Goal: Information Seeking & Learning: Learn about a topic

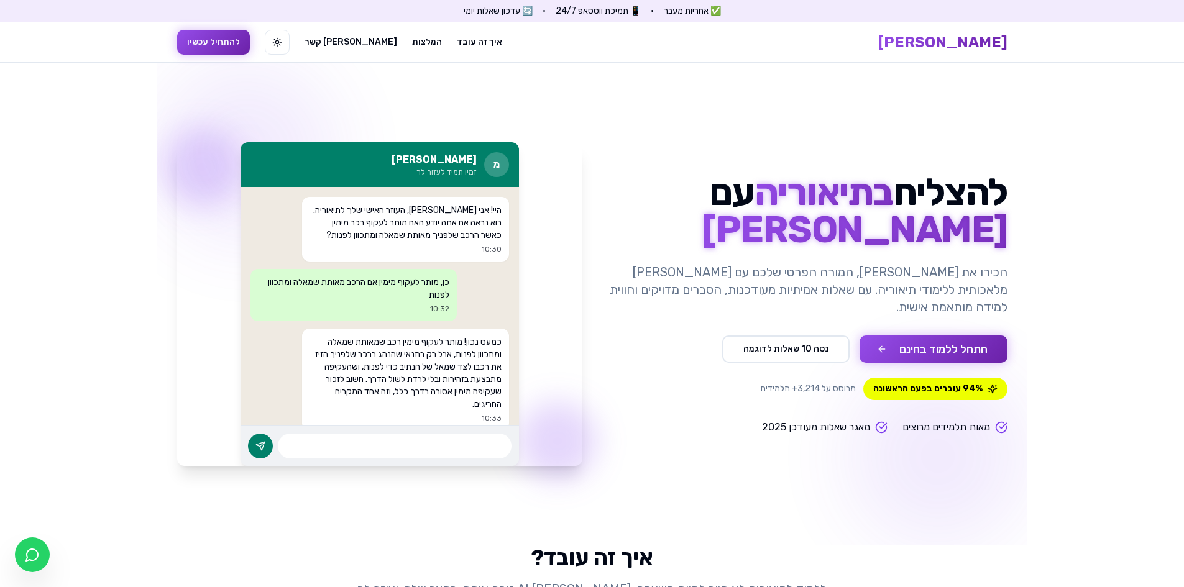
click at [889, 336] on button "התחל ללמוד בחינם" at bounding box center [934, 349] width 148 height 27
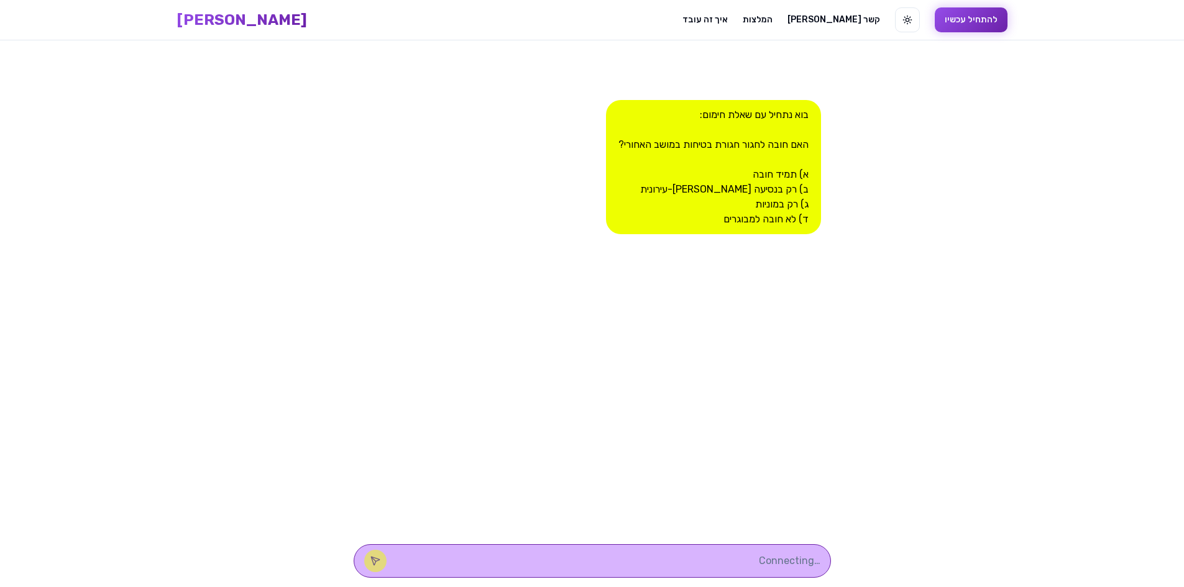
scroll to position [1, 0]
click at [760, 170] on div "בוא נתחיל עם שאלת חימום: האם חובה לחגור חגורת בטיחות במושב האחורי? א) תמיד חובה…" at bounding box center [713, 166] width 215 height 134
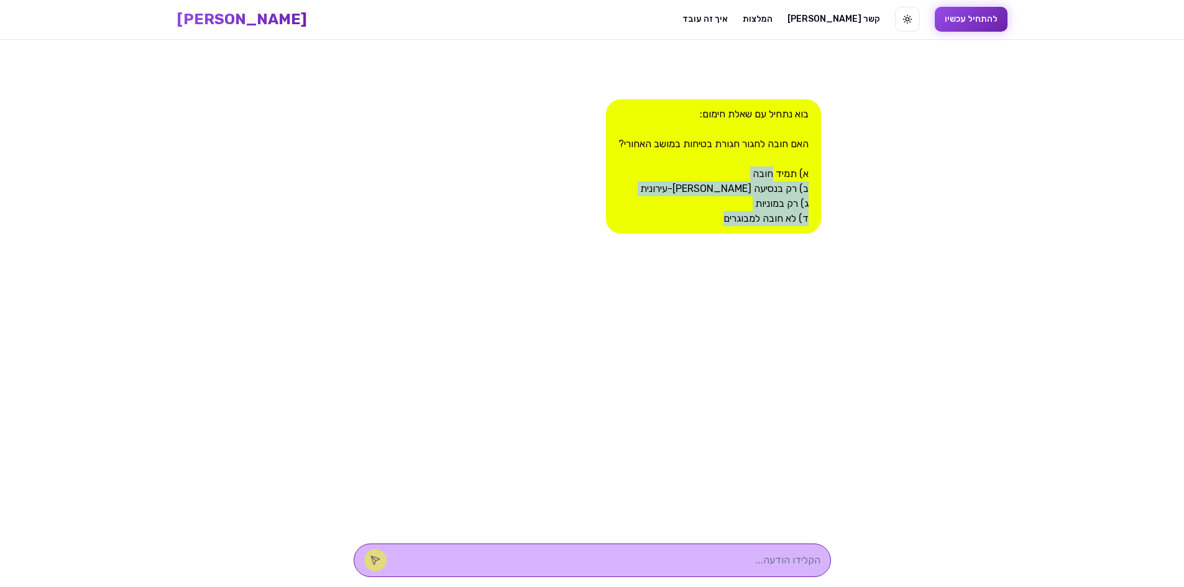
drag, startPoint x: 760, startPoint y: 170, endPoint x: 727, endPoint y: 257, distance: 93.0
click at [727, 257] on div "בוא נתחיל עם שאלת חימום: האם חובה לחגור חגורת בטיחות במושב האחורי? א) תמיד חובה…" at bounding box center [592, 287] width 477 height 494
click at [781, 168] on div "בוא נתחיל עם שאלת חימום: האם חובה לחגור חגורת בטיחות במושב האחורי? א) תמיד חובה…" at bounding box center [713, 166] width 215 height 134
click at [781, 169] on div "בוא נתחיל עם שאלת חימום: האם חובה לחגור חגורת בטיחות במושב האחורי? א) תמיד חובה…" at bounding box center [713, 166] width 215 height 134
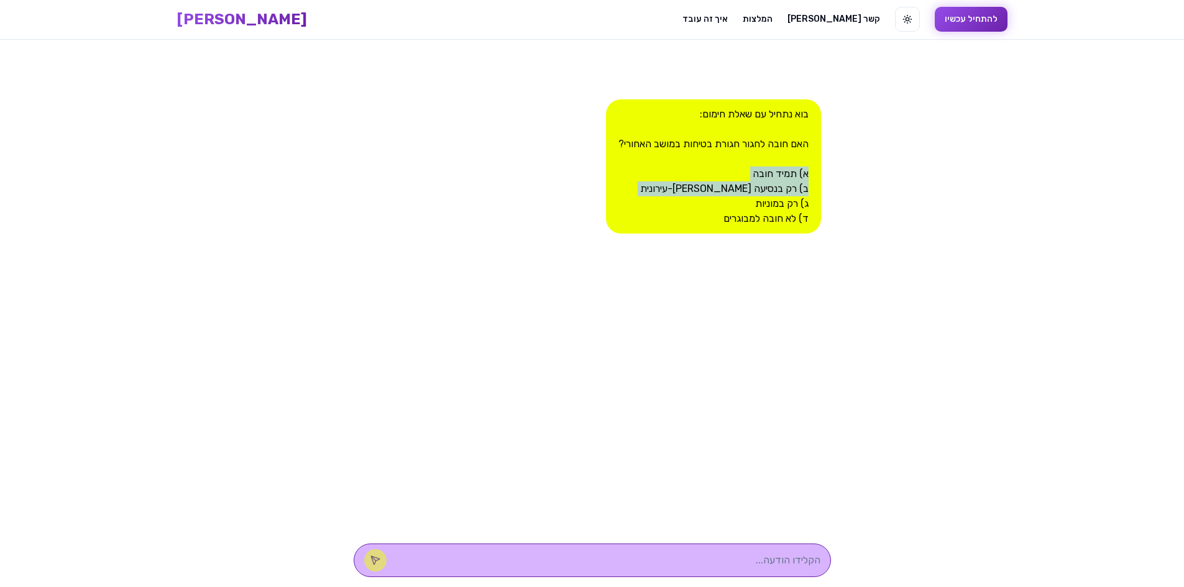
drag, startPoint x: 781, startPoint y: 169, endPoint x: 764, endPoint y: 194, distance: 30.3
click at [764, 190] on div "בוא נתחיל עם שאלת חימום: האם חובה לחגור חגורת בטיחות במושב האחורי? א) תמיד חובה…" at bounding box center [713, 166] width 215 height 134
click at [764, 203] on div "בוא נתחיל עם שאלת חימום: האם חובה לחגור חגורת בטיחות במושב האחורי? א) תמיד חובה…" at bounding box center [713, 166] width 215 height 134
click at [743, 572] on div at bounding box center [592, 561] width 477 height 34
click at [749, 561] on textarea at bounding box center [609, 560] width 421 height 15
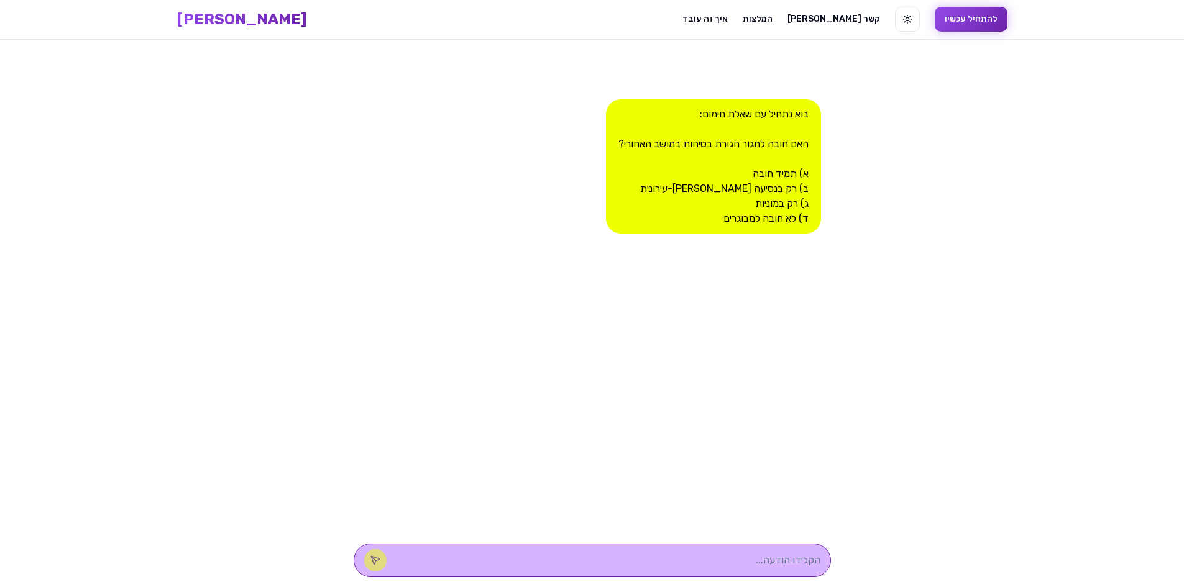
type textarea "א"
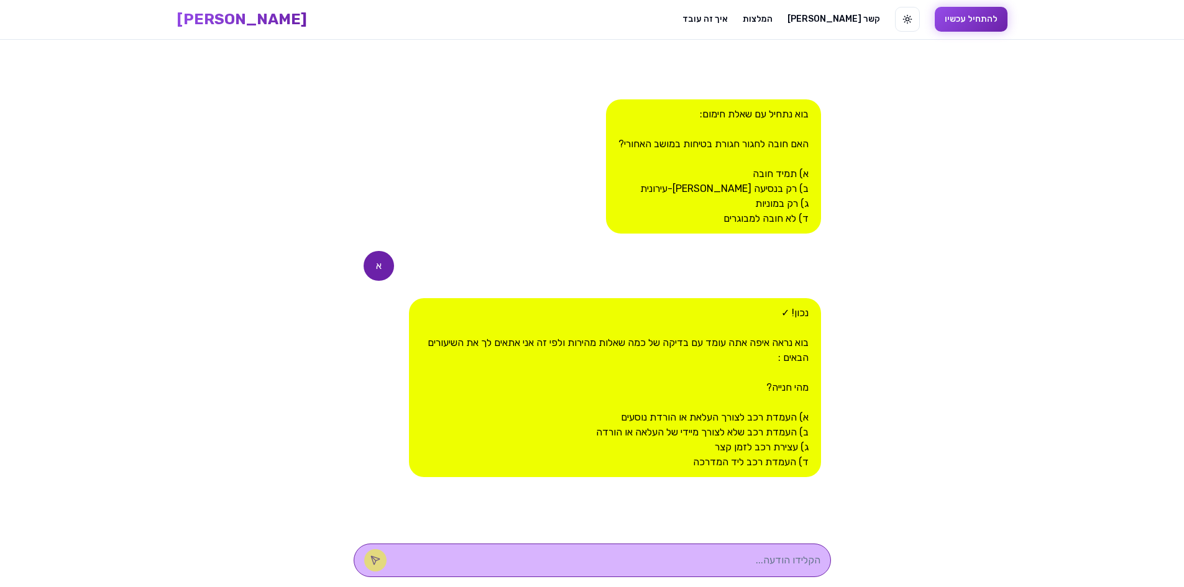
click at [794, 418] on div "נכון! ✓ בוא נראה איפה אתה עומד עם בדיקה של כמה שאלות מהירות ולפי זה אני אתאים ל…" at bounding box center [614, 387] width 411 height 179
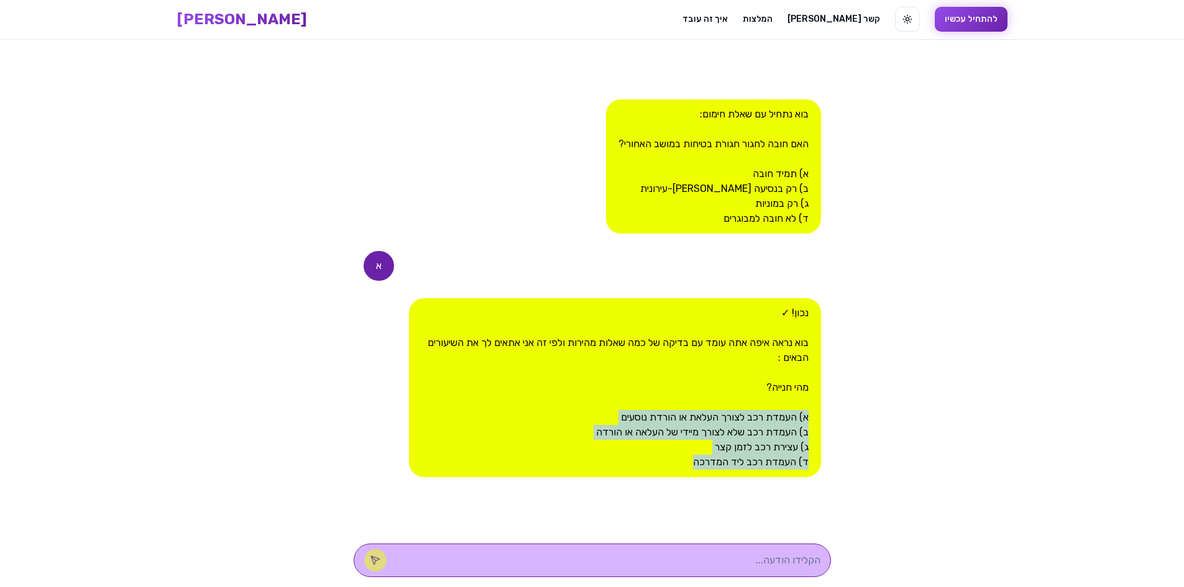
drag, startPoint x: 794, startPoint y: 418, endPoint x: 701, endPoint y: 473, distance: 108.4
click at [701, 473] on div "נכון! ✓ בוא נראה איפה אתה עומד עם בדיקה של כמה שאלות מהירות ולפי זה אני אתאים ל…" at bounding box center [614, 387] width 411 height 179
click at [700, 464] on div "נכון! ✓ בוא נראה איפה אתה עומד עם בדיקה של כמה שאלות מהירות ולפי זה אני אתאים ל…" at bounding box center [614, 387] width 411 height 179
drag, startPoint x: 700, startPoint y: 464, endPoint x: 771, endPoint y: 429, distance: 79.8
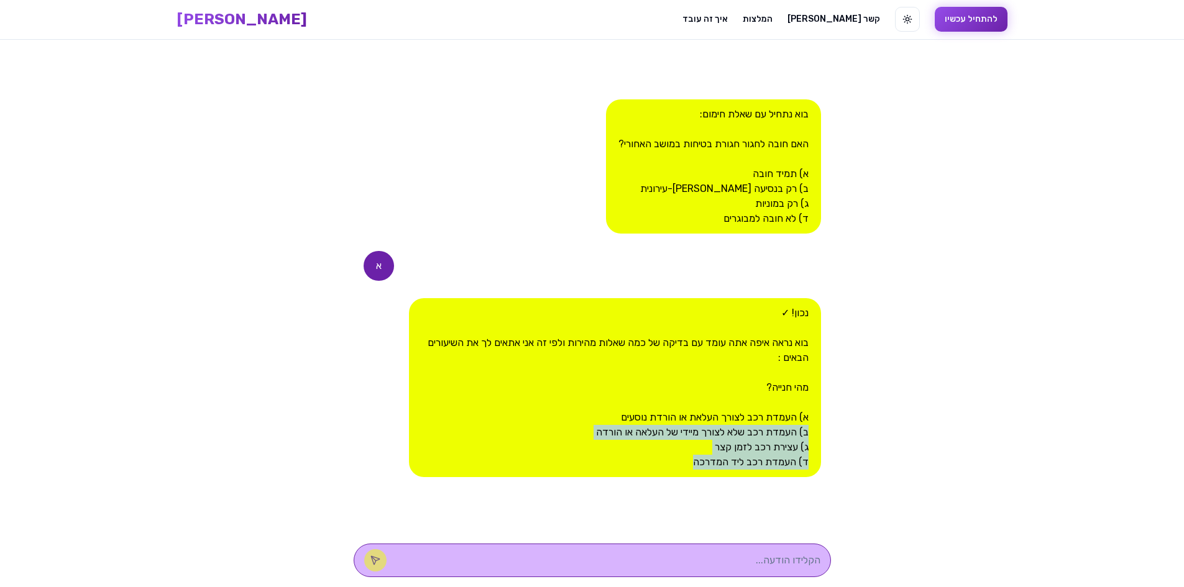
click at [769, 431] on div "נכון! ✓ בוא נראה איפה אתה עומד עם בדיקה של כמה שאלות מהירות ולפי זה אני אתאים ל…" at bounding box center [614, 387] width 411 height 179
click at [771, 429] on div "נכון! ✓ בוא נראה איפה אתה עומד עם בדיקה של כמה שאלות מהירות ולפי זה אני אתאים ל…" at bounding box center [614, 387] width 411 height 179
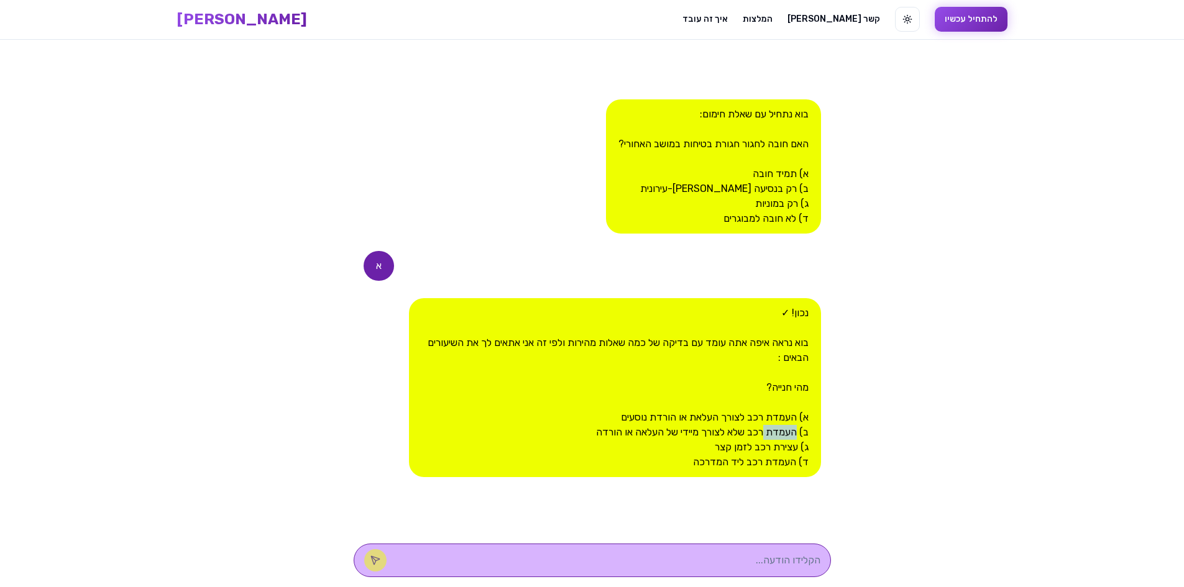
click at [771, 429] on div "נכון! ✓ בוא נראה איפה אתה עומד עם בדיקה של כמה שאלות מהירות ולפי זה אני אתאים ל…" at bounding box center [614, 387] width 411 height 179
drag, startPoint x: 771, startPoint y: 429, endPoint x: 697, endPoint y: 448, distance: 77.0
click at [697, 448] on div "נכון! ✓ בוא נראה איפה אתה עומד עם בדיקה של כמה שאלות מהירות ולפי זה אני אתאים ל…" at bounding box center [614, 387] width 411 height 179
click at [690, 455] on div "נכון! ✓ בוא נראה איפה אתה עומד עם בדיקה של כמה שאלות מהירות ולפי זה אני אתאים ל…" at bounding box center [614, 387] width 411 height 179
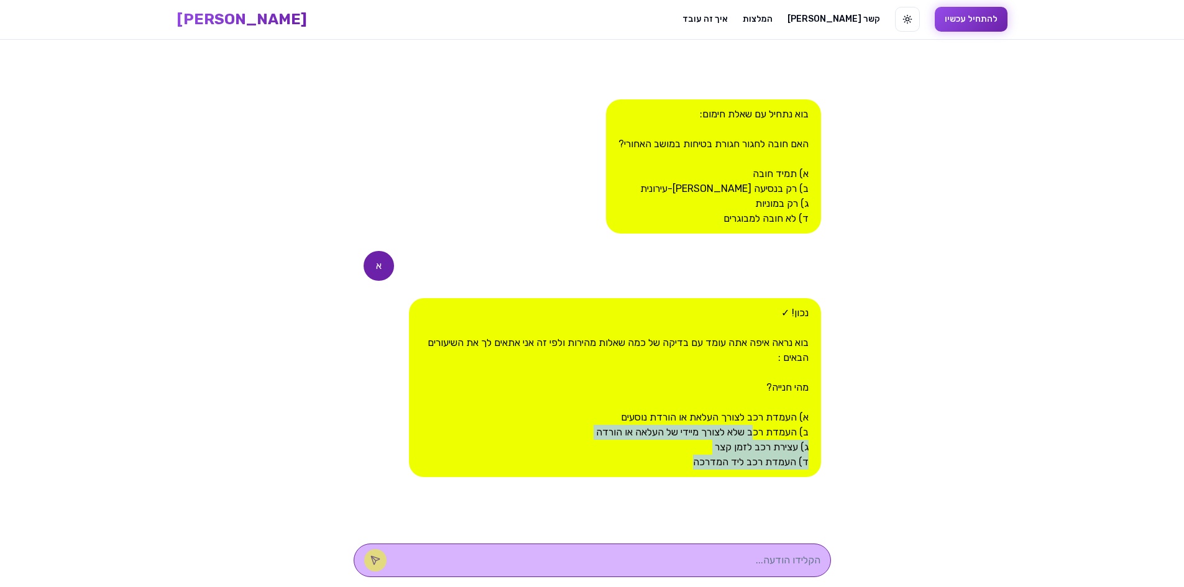
drag, startPoint x: 681, startPoint y: 461, endPoint x: 761, endPoint y: 421, distance: 89.8
click at [758, 425] on div "נכון! ✓ בוא נראה איפה אתה עומד עם בדיקה של כמה שאלות מהירות ולפי זה אני אתאים ל…" at bounding box center [614, 387] width 411 height 179
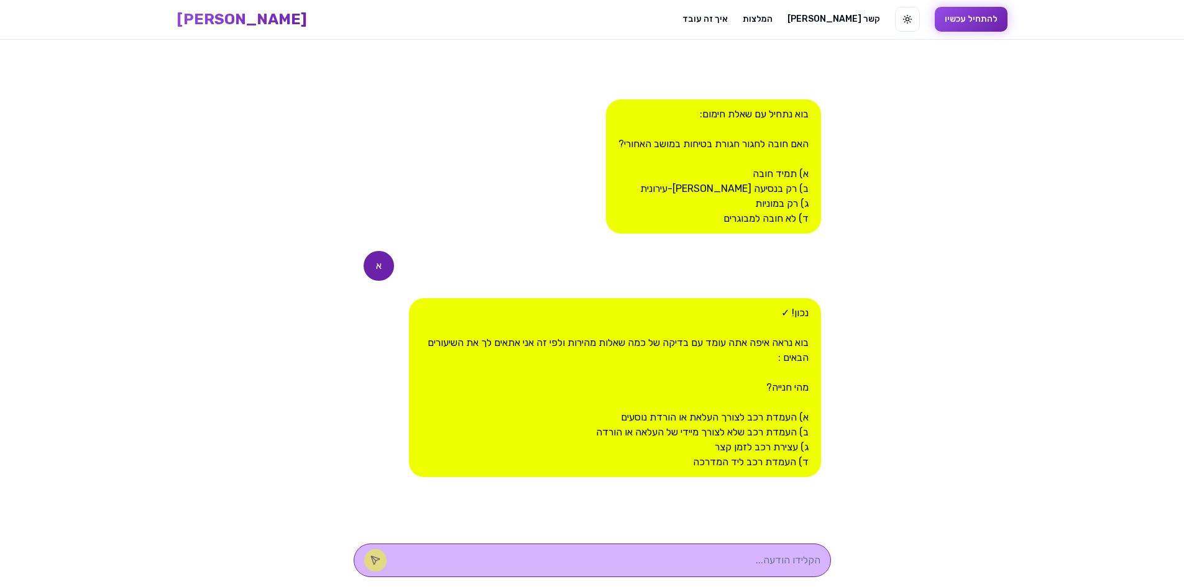
click at [761, 421] on div "נכון! ✓ בוא נראה איפה אתה עומד עם בדיקה של כמה שאלות מהירות ולפי זה אני אתאים ל…" at bounding box center [614, 387] width 411 height 179
click at [745, 568] on div at bounding box center [592, 561] width 477 height 34
click at [746, 561] on textarea at bounding box center [609, 560] width 421 height 15
type textarea "ב"
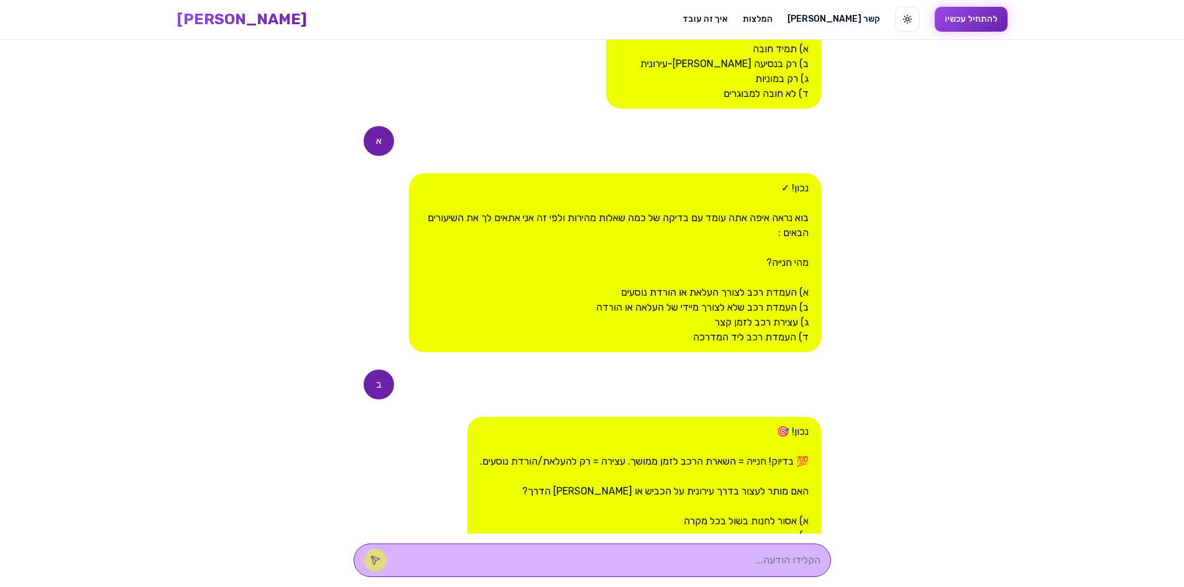
scroll to position [279, 0]
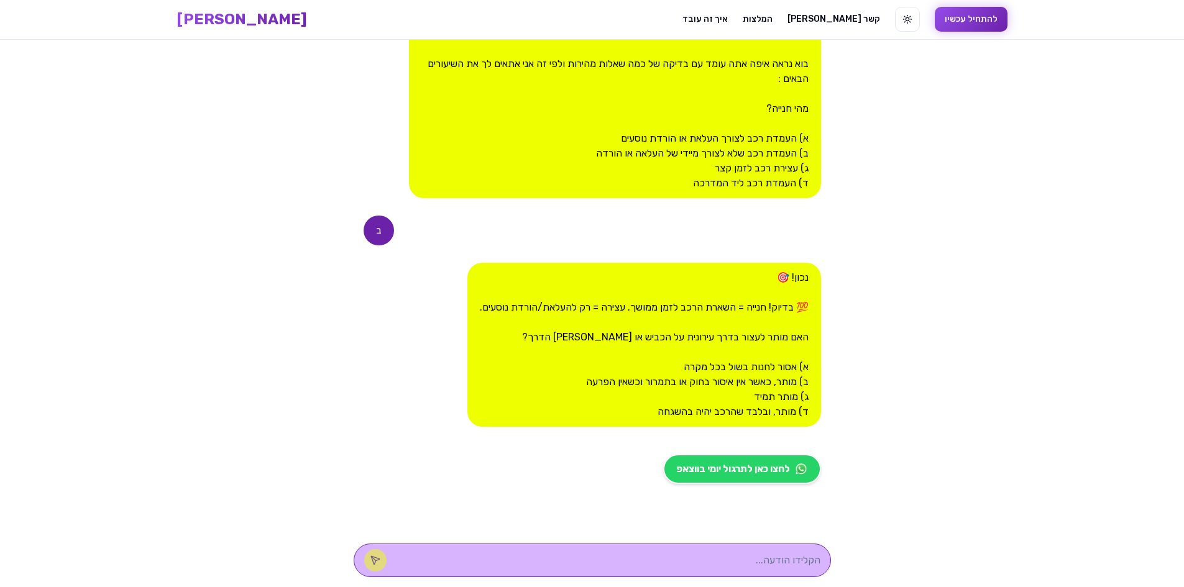
click at [689, 393] on div "נכון! 🎯 💯 בדיוק! חנייה = השארת הרכב לזמן ממושך. עצירה = רק להעלאת/הורדת נוסעים.…" at bounding box center [644, 345] width 354 height 164
drag, startPoint x: 692, startPoint y: 385, endPoint x: 695, endPoint y: 362, distance: 23.2
click at [695, 369] on div "נכון! 🎯 💯 בדיוק! חנייה = השארת הרכב לזמן ממושך. עצירה = רק להעלאת/הורדת נוסעים.…" at bounding box center [644, 345] width 354 height 164
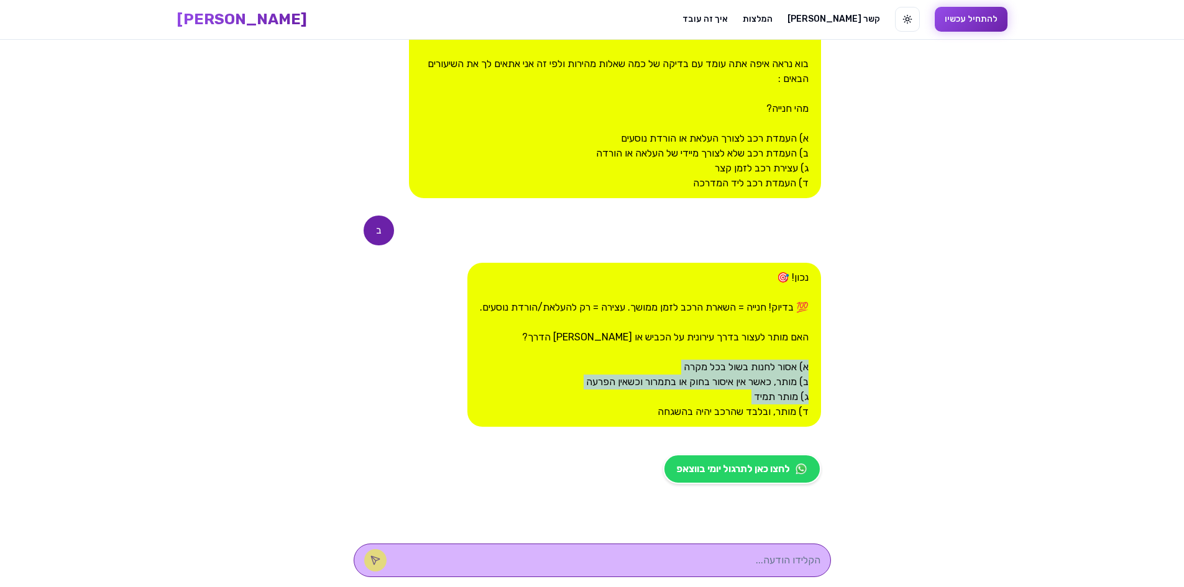
click at [695, 360] on div "נכון! 🎯 💯 בדיוק! חנייה = השארת הרכב לזמן ממושך. עצירה = רק להעלאת/הורדת נוסעים.…" at bounding box center [644, 345] width 354 height 164
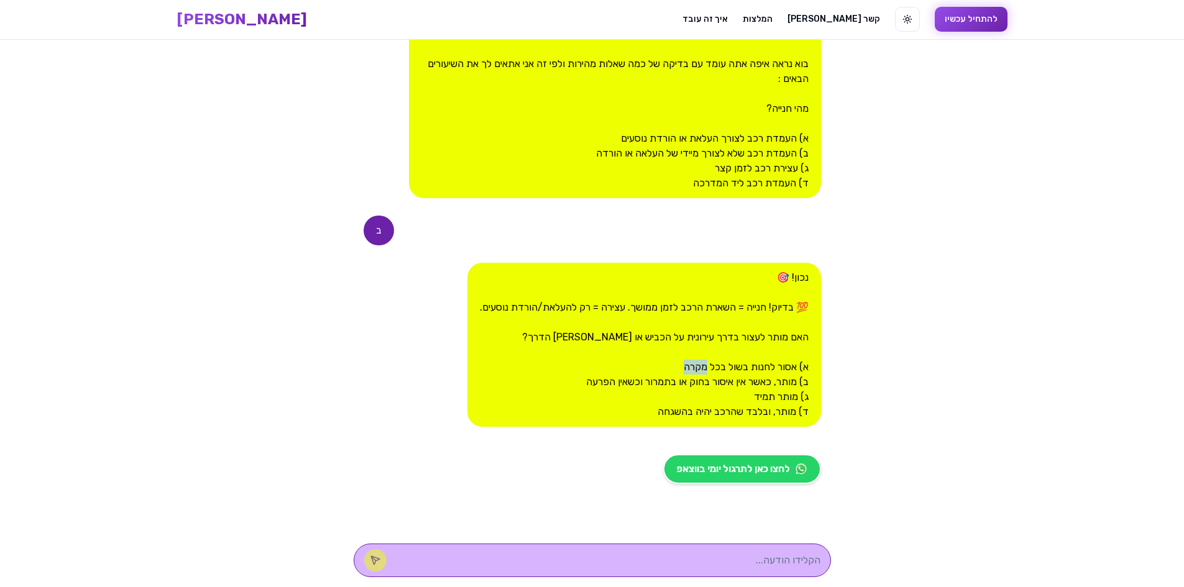
click at [695, 360] on div "נכון! 🎯 💯 בדיוק! חנייה = השארת הרכב לזמן ממושך. עצירה = רק להעלאת/הורדת נוסעים.…" at bounding box center [644, 345] width 354 height 164
drag, startPoint x: 695, startPoint y: 360, endPoint x: 665, endPoint y: 404, distance: 53.1
click at [668, 402] on div "נכון! 🎯 💯 בדיוק! חנייה = השארת הרכב לזמן ממושך. עצירה = רק להעלאת/הורדת נוסעים.…" at bounding box center [644, 345] width 354 height 164
click at [664, 405] on div "נכון! 🎯 💯 בדיוק! חנייה = השארת הרכב לזמן ממושך. עצירה = רק להעלאת/הורדת נוסעים.…" at bounding box center [644, 345] width 354 height 164
click at [727, 375] on div "נכון! 🎯 💯 בדיוק! חנייה = השארת הרכב לזמן ממושך. עצירה = רק להעלאת/הורדת נוסעים.…" at bounding box center [644, 345] width 354 height 164
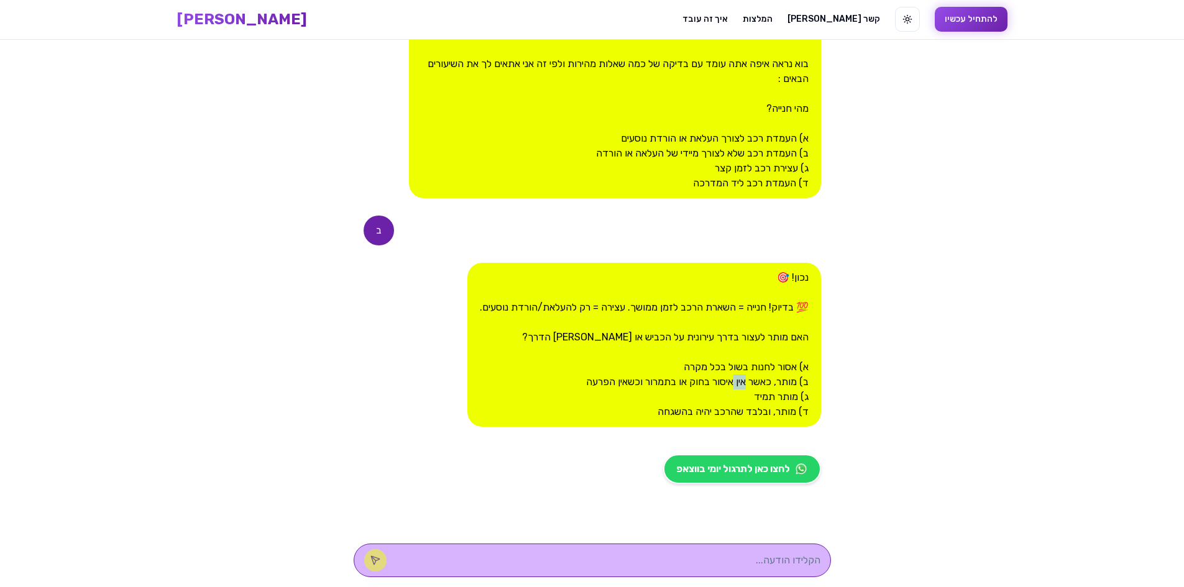
click at [727, 375] on div "נכון! 🎯 💯 בדיוק! חנייה = השארת הרכב לזמן ממושך. עצירה = רק להעלאת/הורדת נוסעים.…" at bounding box center [644, 345] width 354 height 164
drag, startPoint x: 727, startPoint y: 375, endPoint x: 711, endPoint y: 415, distance: 43.5
click at [718, 408] on div "נכון! 🎯 💯 בדיוק! חנייה = השארת הרכב לזמן ממושך. עצירה = רק להעלאת/הורדת נוסעים.…" at bounding box center [644, 345] width 354 height 164
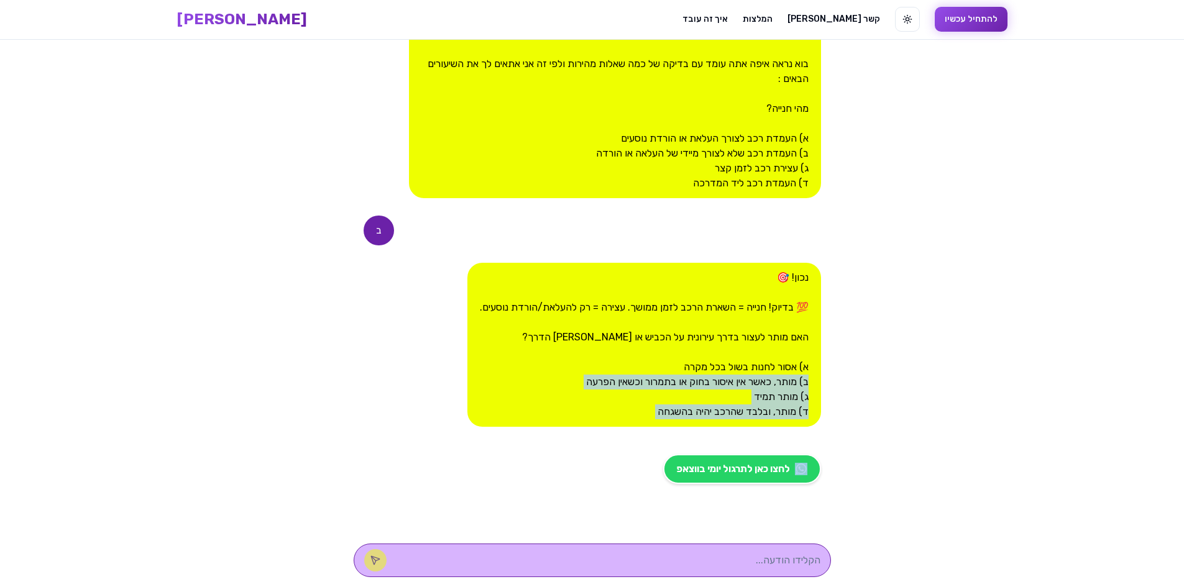
click at [710, 418] on div "נכון! 🎯 💯 בדיוק! חנייה = השארת הרכב לזמן ממושך. עצירה = רק להעלאת/הורדת נוסעים.…" at bounding box center [644, 345] width 354 height 164
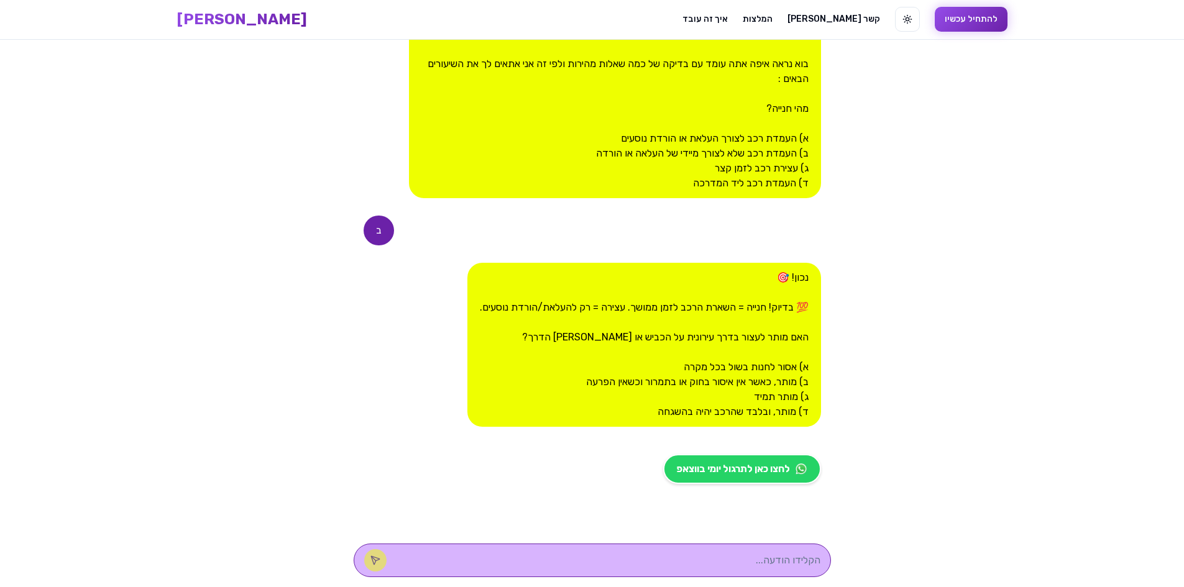
click at [710, 418] on div "נכון! 🎯 💯 בדיוק! חנייה = השארת הרכב לזמן ממושך. עצירה = רק להעלאת/הורדת נוסעים.…" at bounding box center [644, 345] width 354 height 164
click at [718, 376] on div "נכון! 🎯 💯 בדיוק! חנייה = השארת הרכב לזמן ממושך. עצירה = רק להעלאת/הורדת נוסעים.…" at bounding box center [644, 345] width 354 height 164
click at [719, 381] on div "נכון! 🎯 💯 בדיוק! חנייה = השארת הרכב לזמן ממושך. עצירה = רק להעלאת/הורדת נוסעים.…" at bounding box center [644, 345] width 354 height 164
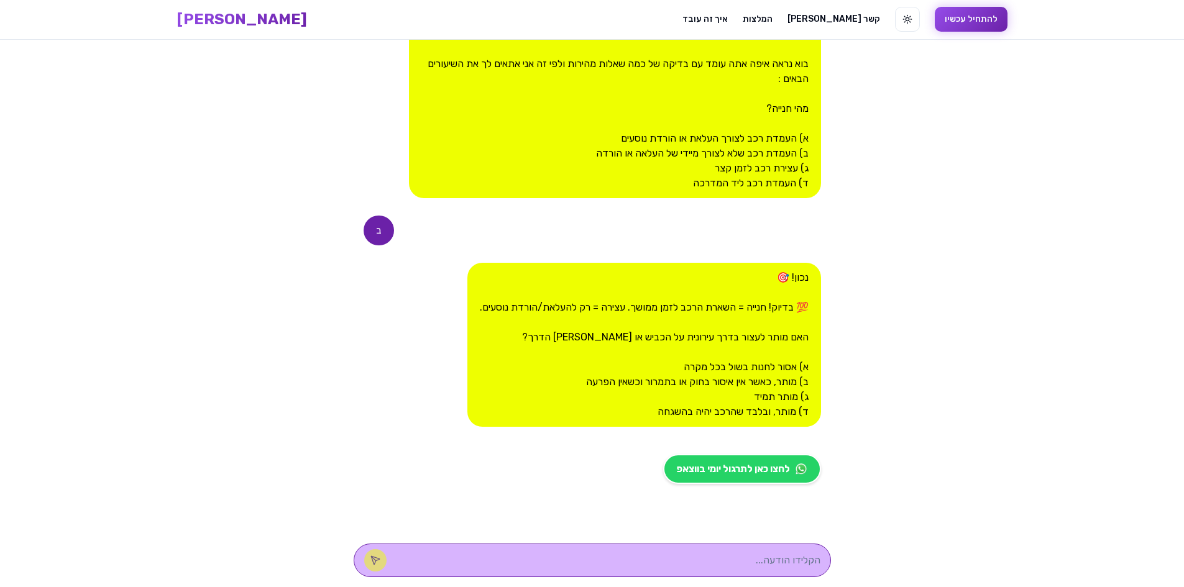
click at [722, 413] on div "נכון! 🎯 💯 בדיוק! חנייה = השארת הרכב לזמן ממושך. עצירה = רק להעלאת/הורדת נוסעים.…" at bounding box center [644, 345] width 354 height 164
click at [751, 561] on textarea at bounding box center [609, 560] width 421 height 15
type textarea "ב"
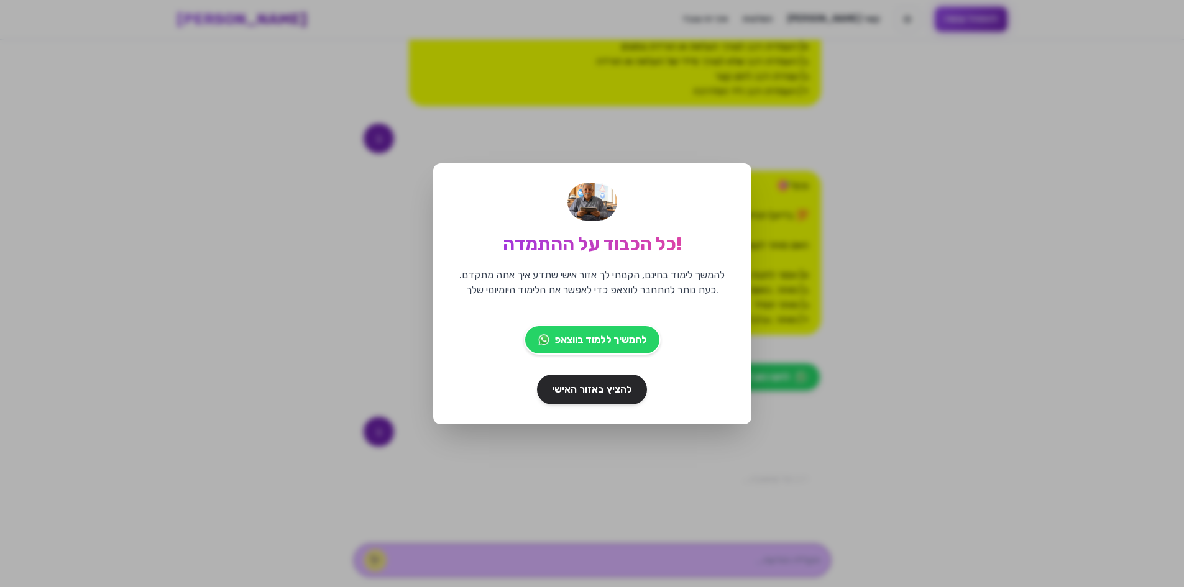
scroll to position [418, 0]
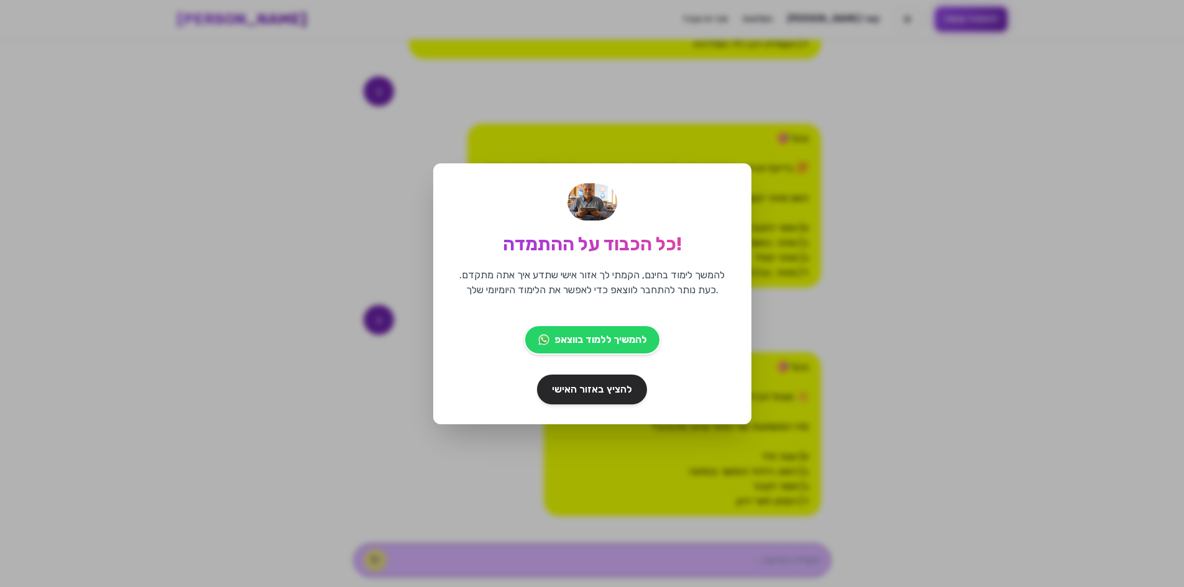
click at [398, 427] on div "כל הכבוד על ההתמדה! להמשך לימוד בחינם, הקמתי לך אזור אישי שתדע איך אתה מתקדם. כ…" at bounding box center [592, 293] width 1184 height 587
click at [503, 474] on div "כל הכבוד על ההתמדה! להמשך לימוד בחינם, הקמתי לך אזור אישי שתדע איך אתה מתקדם. כ…" at bounding box center [592, 293] width 1184 height 587
click at [575, 471] on div "כל הכבוד על ההתמדה! להמשך לימוד בחינם, הקמתי לך אזור אישי שתדע איך אתה מתקדם. כ…" at bounding box center [592, 293] width 1184 height 587
click at [587, 347] on span "להמשיך ללמוד בווצאפ" at bounding box center [601, 339] width 94 height 15
click at [382, 154] on div "כל הכבוד על ההתמדה! להמשך לימוד בחינם, הקמתי לך אזור אישי שתדע איך אתה מתקדם. כ…" at bounding box center [592, 293] width 1184 height 587
